Goal: Complete application form

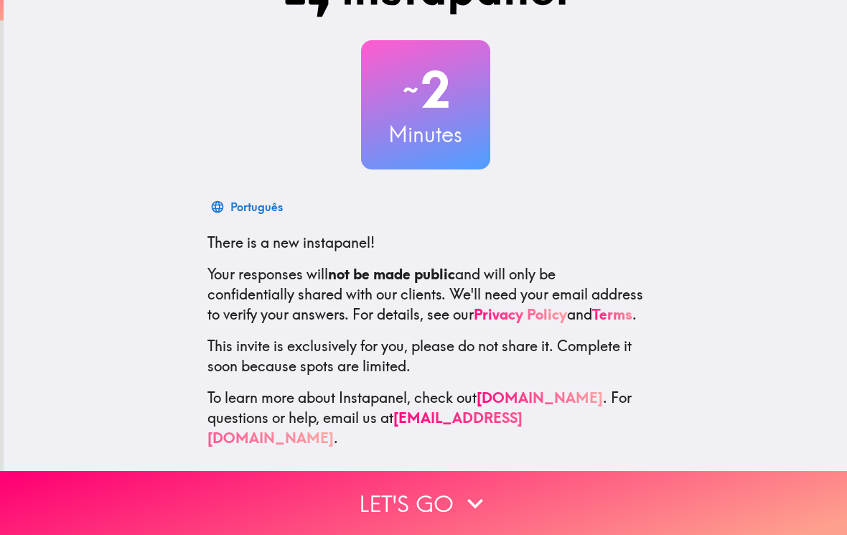
click at [578, 514] on button "Let's go" at bounding box center [423, 503] width 847 height 64
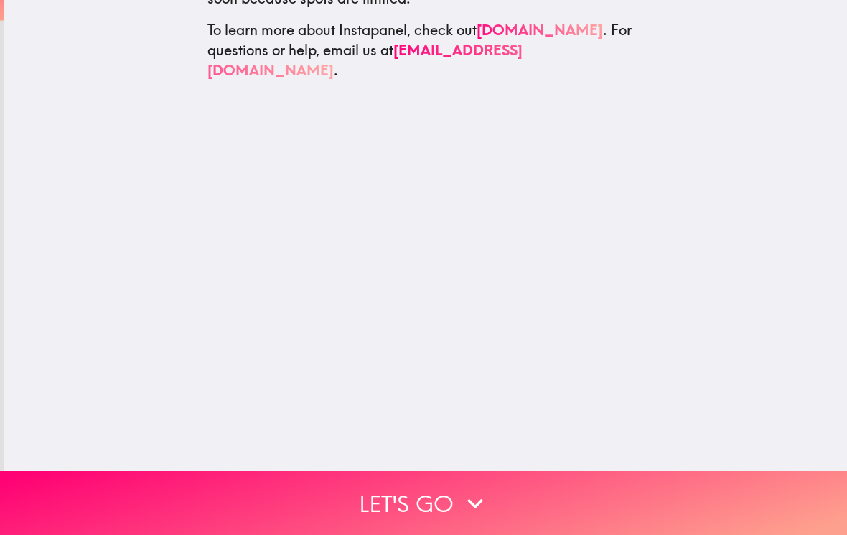
scroll to position [52, 0]
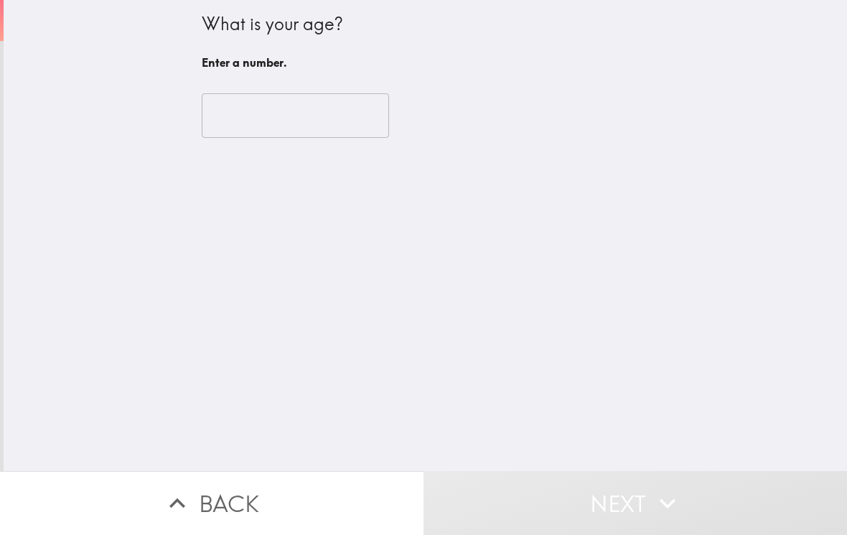
click at [332, 128] on input "number" at bounding box center [295, 115] width 187 height 45
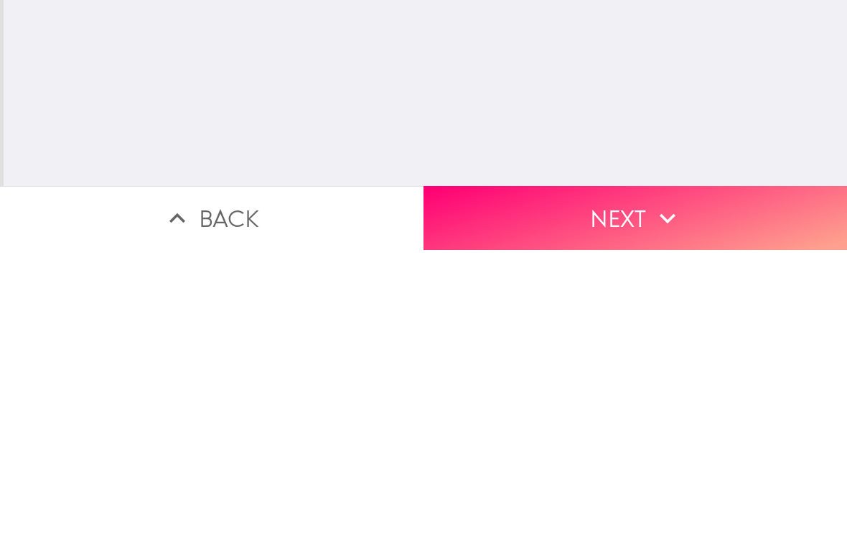
type input "25"
click at [698, 471] on button "Next" at bounding box center [636, 503] width 424 height 64
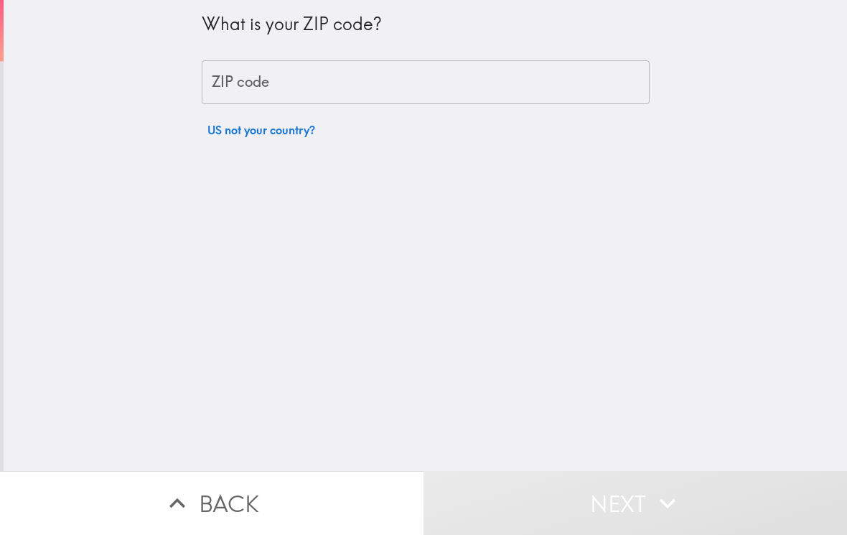
click at [572, 95] on input "ZIP code" at bounding box center [426, 82] width 448 height 45
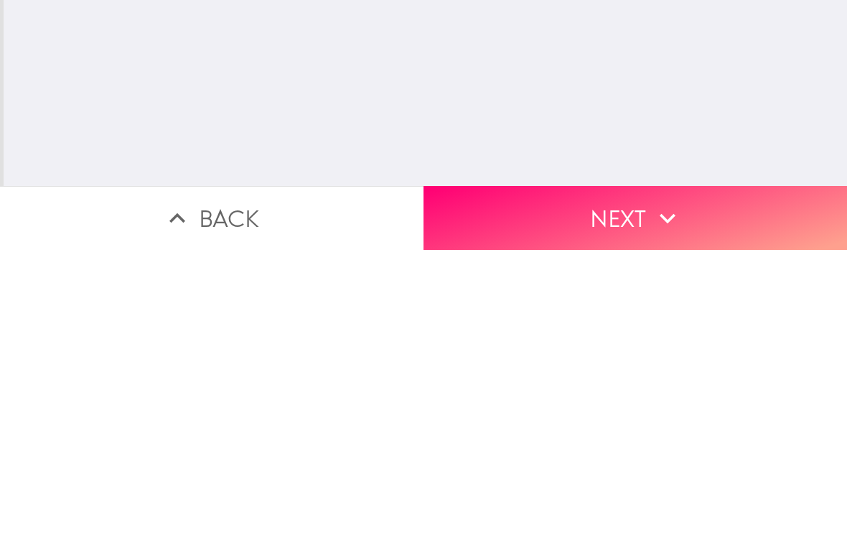
type input "39452"
click at [665, 498] on icon "button" at bounding box center [668, 503] width 16 height 10
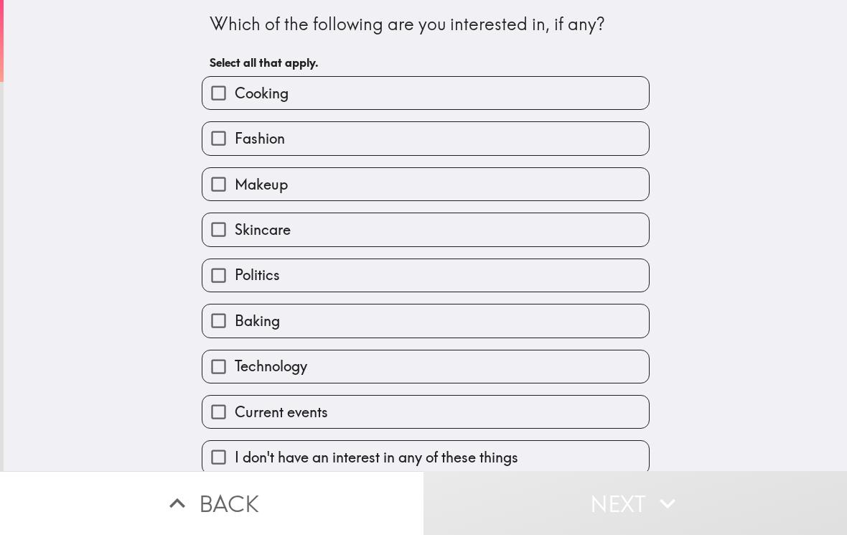
click at [233, 92] on input "Cooking" at bounding box center [218, 93] width 32 height 32
checkbox input "true"
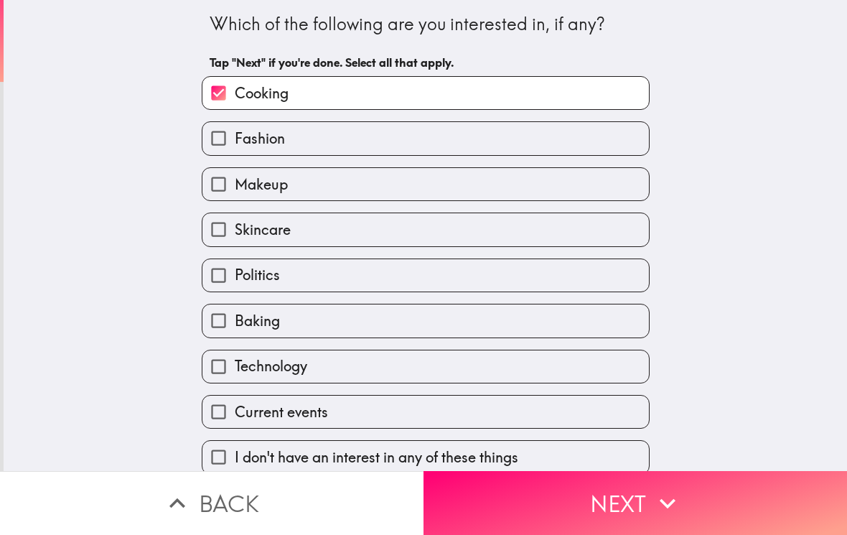
click at [233, 141] on input "Fashion" at bounding box center [218, 138] width 32 height 32
checkbox input "true"
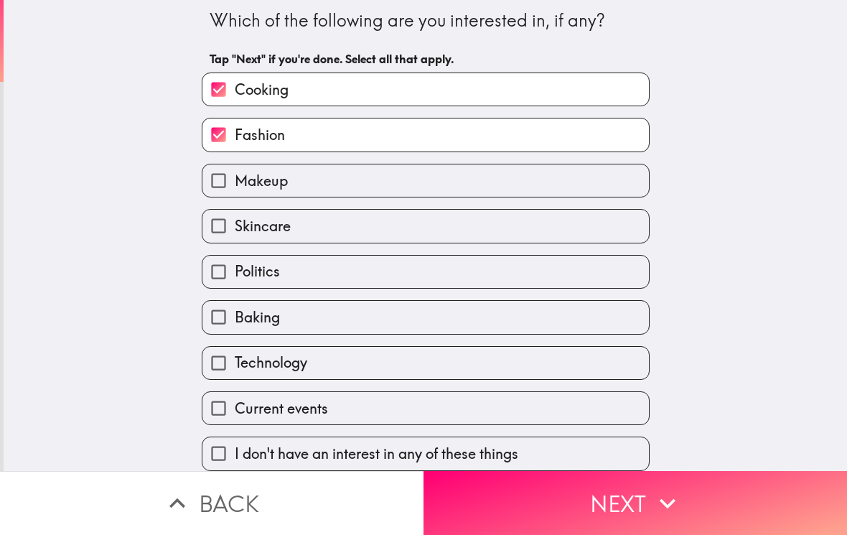
scroll to position [9, 0]
click at [234, 362] on input "Technology" at bounding box center [218, 363] width 32 height 32
checkbox input "true"
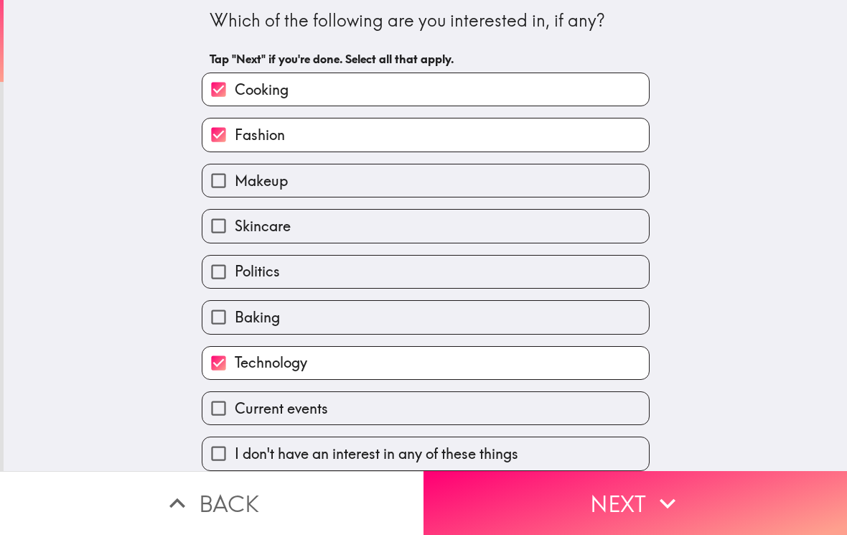
click at [507, 515] on button "Next" at bounding box center [636, 503] width 424 height 64
